Goal: Book appointment/travel/reservation

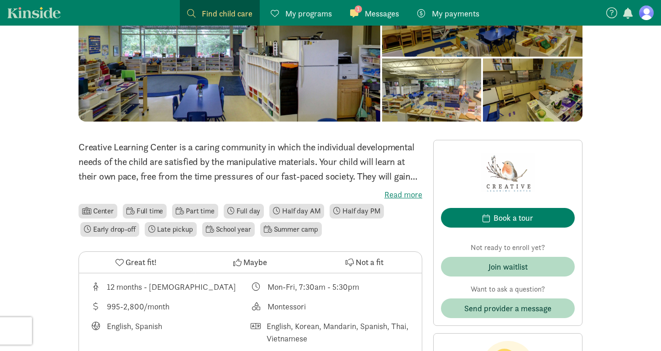
scroll to position [124, 0]
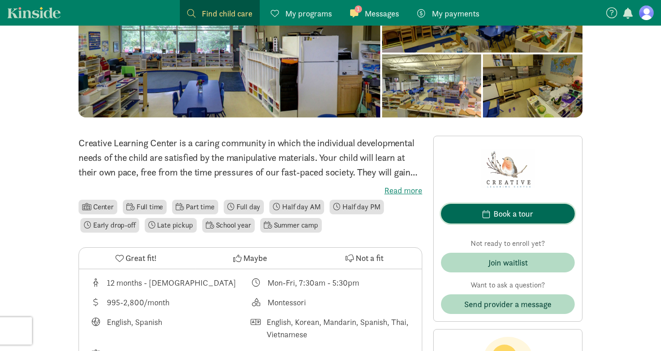
click at [488, 210] on span "button" at bounding box center [486, 214] width 7 height 8
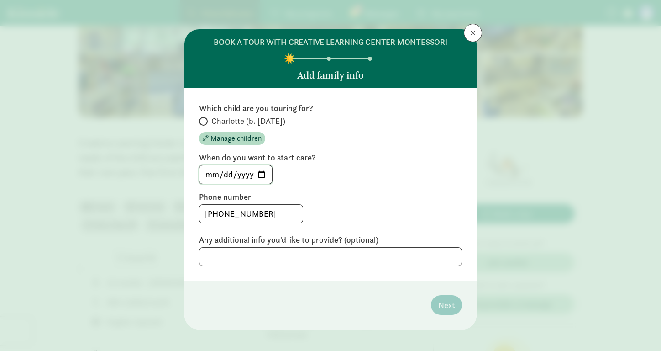
click at [238, 170] on input "[DATE]" at bounding box center [236, 174] width 73 height 18
click at [261, 172] on input "[DATE]" at bounding box center [236, 174] width 73 height 18
type input "[DATE]"
click at [365, 257] on textarea at bounding box center [330, 256] width 263 height 19
click at [212, 121] on span "Charlotte (b. [DATE])" at bounding box center [249, 121] width 74 height 11
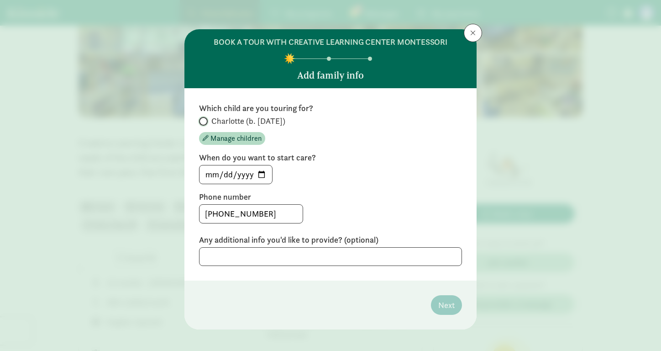
click at [205, 121] on input "Charlotte (b. [DATE])" at bounding box center [202, 121] width 6 height 6
radio input "true"
click at [444, 307] on span "Next" at bounding box center [447, 305] width 16 height 12
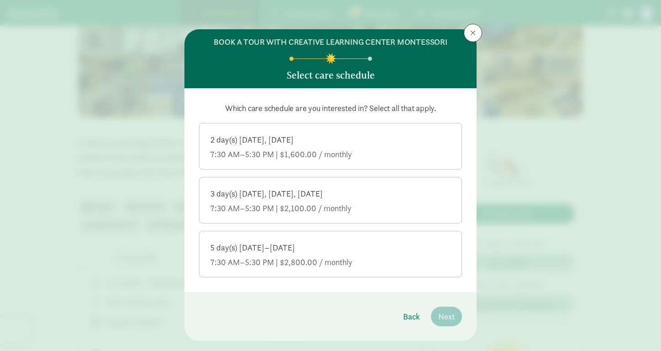
click at [381, 196] on div "3 day(s) [DATE], [DATE], [DATE]" at bounding box center [331, 193] width 240 height 11
click at [0, 0] on input "3 day(s) [DATE], [DATE], [DATE] 7:30 AM–5:30 PM | $2,100.00 / monthly" at bounding box center [0, 0] width 0 height 0
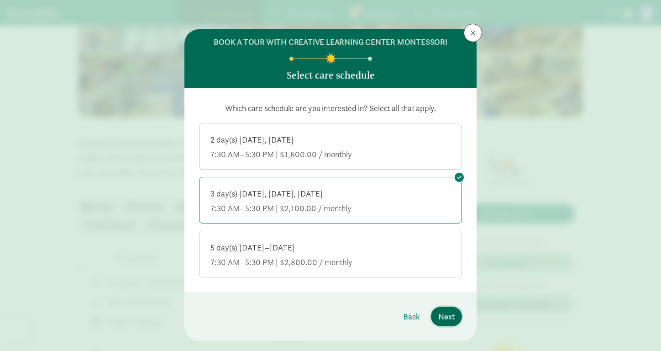
click at [446, 319] on span "Next" at bounding box center [447, 316] width 16 height 12
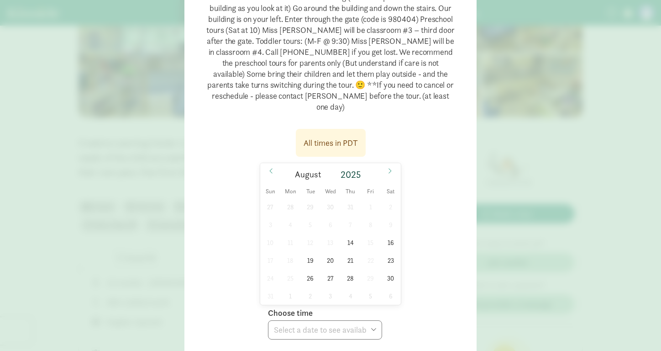
scroll to position [164, 0]
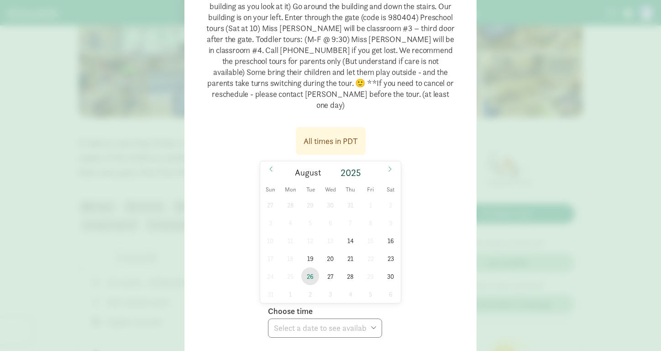
click at [309, 267] on span "26" at bounding box center [310, 276] width 18 height 18
click at [331, 318] on select "Choose time 09:30 AM" at bounding box center [325, 327] width 114 height 19
select select "[DATE]T09:30:00.000-07:00"
click at [227, 243] on div "All times in PDT [DATE] [DATE] Sun Mon Tue Wed Thu Fri Sat 27 28 29 30 31 1 2 3…" at bounding box center [330, 230] width 263 height 216
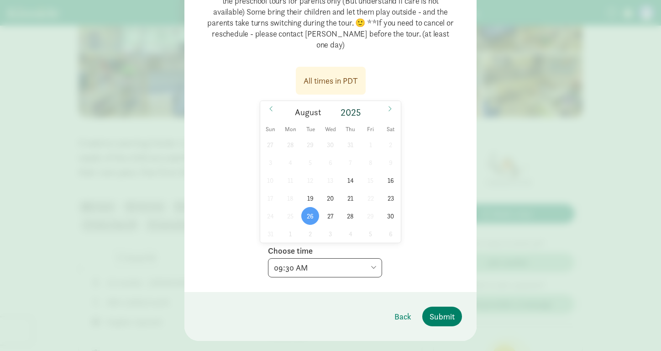
scroll to position [233, 0]
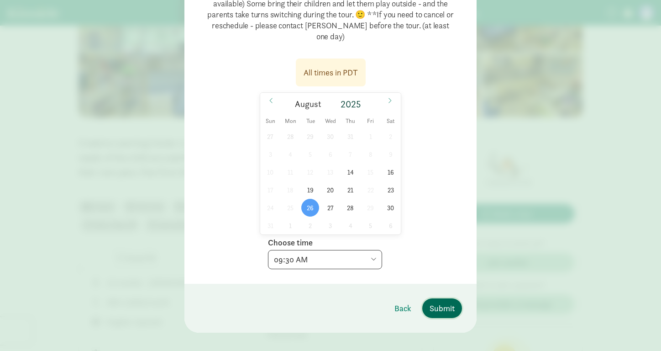
click at [445, 302] on span "Submit" at bounding box center [442, 308] width 25 height 12
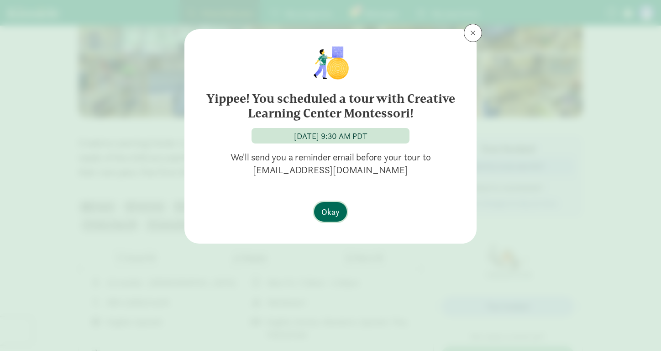
click at [336, 212] on span "Okay" at bounding box center [331, 212] width 18 height 12
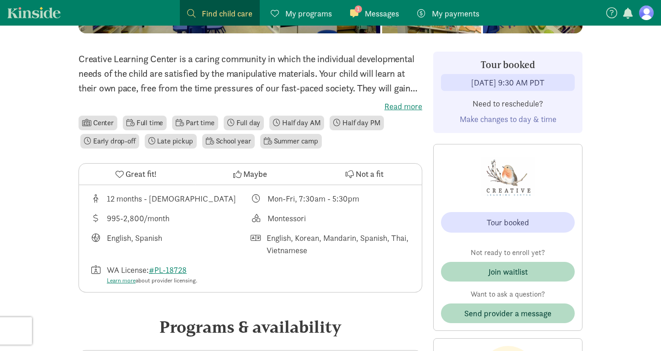
scroll to position [218, 0]
